Goal: Transaction & Acquisition: Purchase product/service

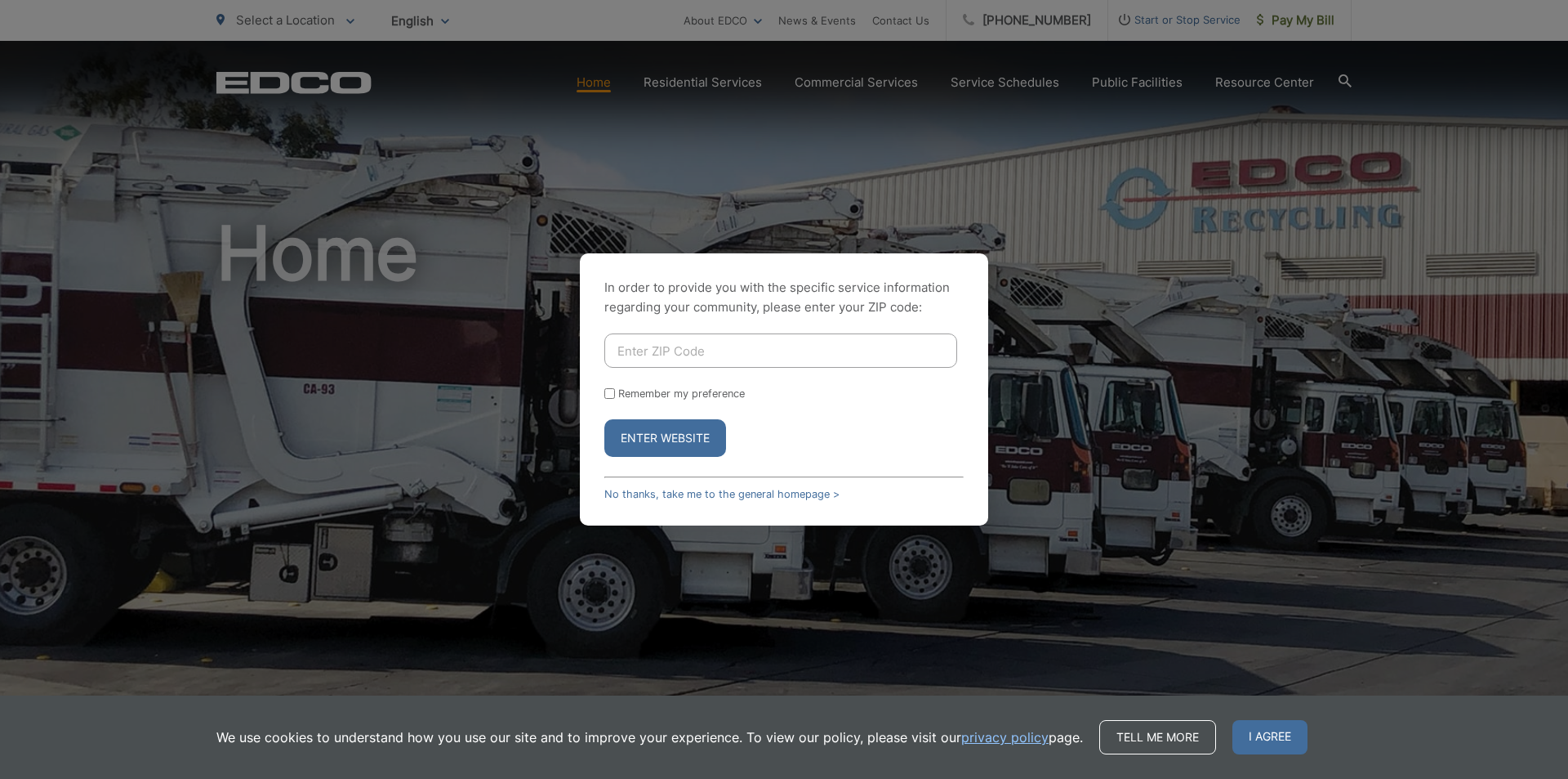
click at [698, 438] on button "Enter Website" at bounding box center [665, 437] width 122 height 37
click at [732, 494] on link "No thanks, take me to the general homepage >" at bounding box center [722, 493] width 235 height 12
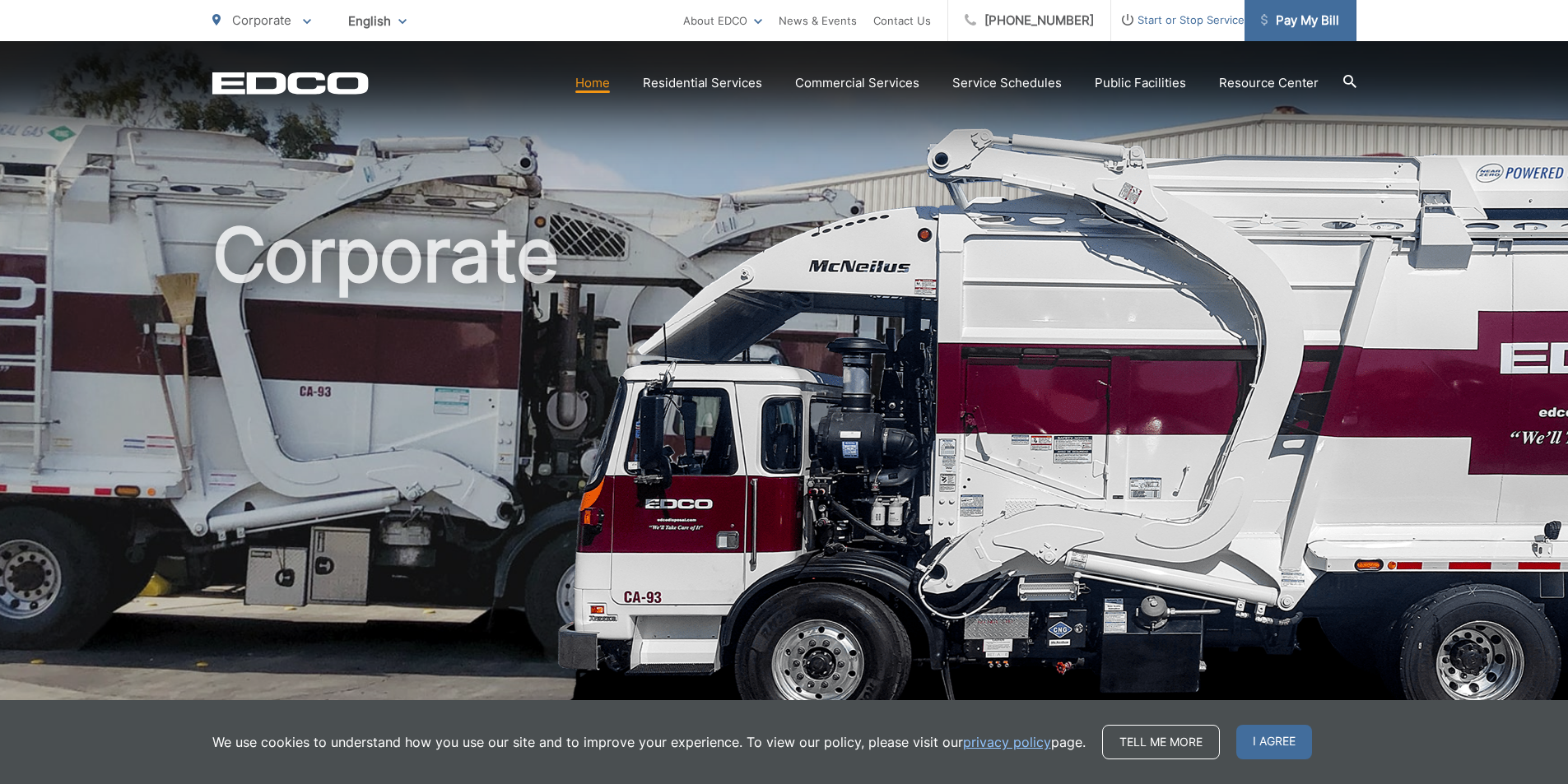
click at [1307, 17] on span "Pay My Bill" at bounding box center [1300, 21] width 78 height 20
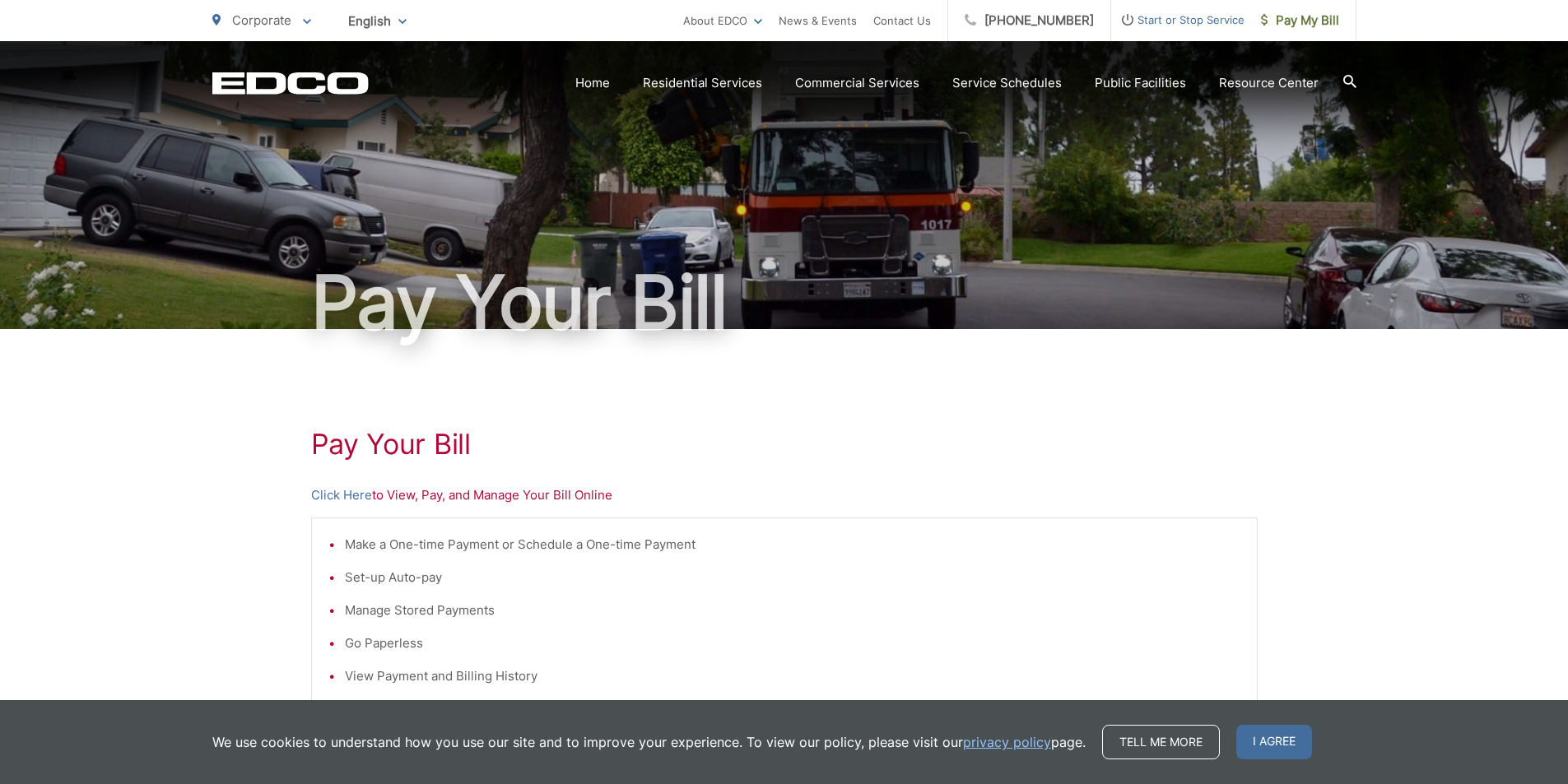
click at [322, 520] on div "Make a One-time Payment or Schedule a One-time Payment Set-up Auto-pay Manage S…" at bounding box center [784, 632] width 946 height 230
click at [334, 488] on link "Click Here" at bounding box center [341, 495] width 61 height 20
